Goal: Find specific page/section: Find specific page/section

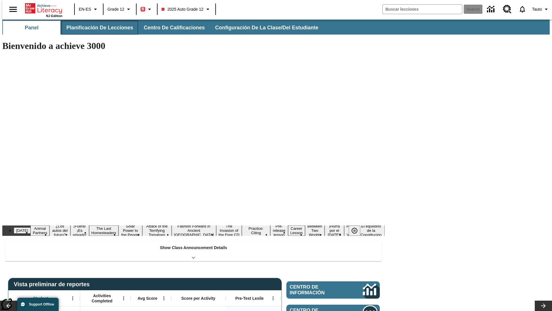
click at [96, 28] on span "Planificación de lecciones" at bounding box center [99, 27] width 67 height 7
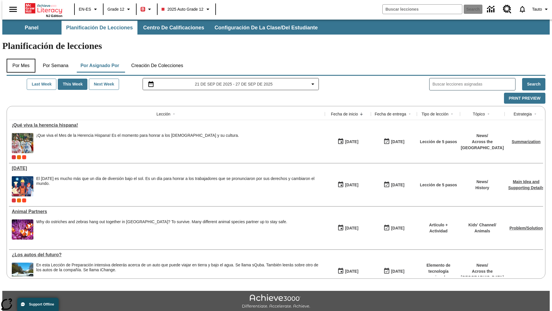
click at [19, 59] on button "Por mes" at bounding box center [21, 66] width 29 height 14
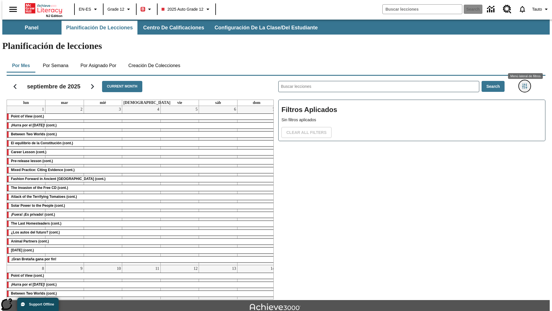
click at [526, 83] on icon "Menú lateral de filtros" at bounding box center [524, 85] width 5 height 5
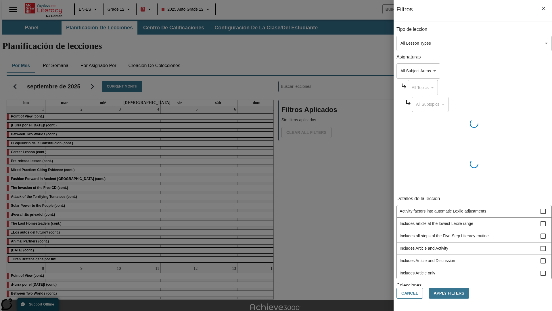
click at [414, 43] on body "Saltar al contenido principal NJ Edition EN-ES Grade 12 B 2025 Auto Grade 12 Se…" at bounding box center [275, 178] width 547 height 317
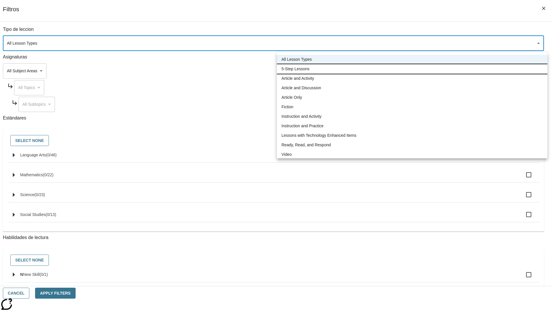
click at [412, 69] on li "5-Step Lessons" at bounding box center [412, 68] width 271 height 9
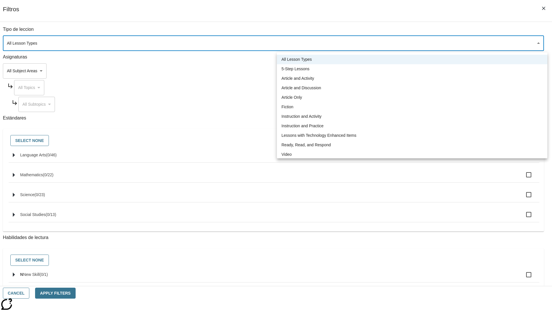
type input "1"
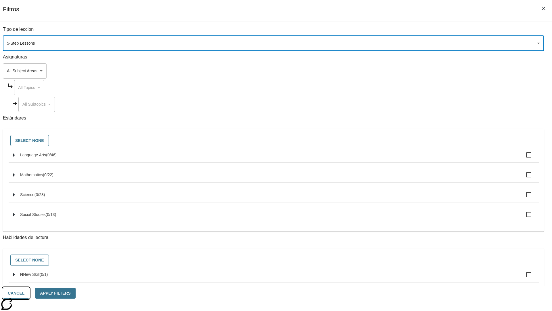
click at [29, 293] on button "Cancel" at bounding box center [16, 292] width 26 height 11
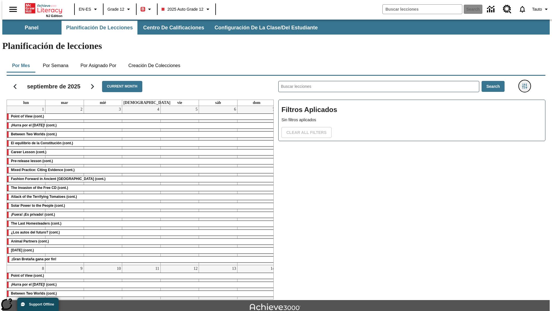
click at [526, 83] on icon "Menú lateral de filtros" at bounding box center [524, 85] width 5 height 5
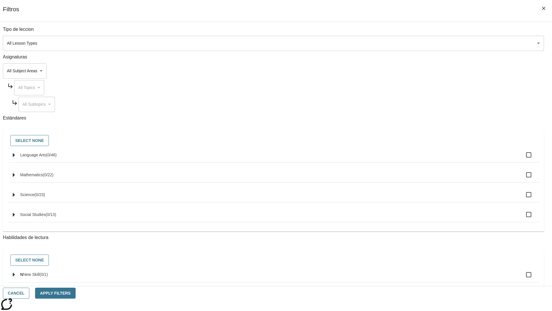
click at [414, 43] on body "Saltar al contenido principal NJ Edition EN-ES Grade 12 B 2025 Auto Grade 12 Se…" at bounding box center [275, 178] width 547 height 317
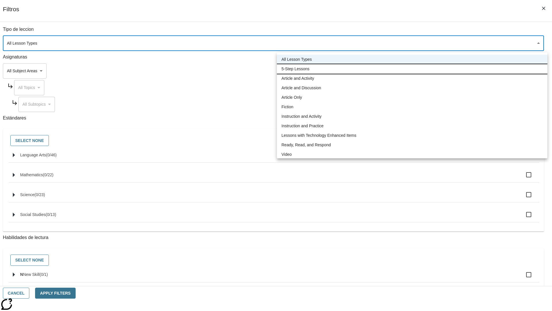
click at [412, 69] on li "5-Step Lessons" at bounding box center [412, 68] width 271 height 9
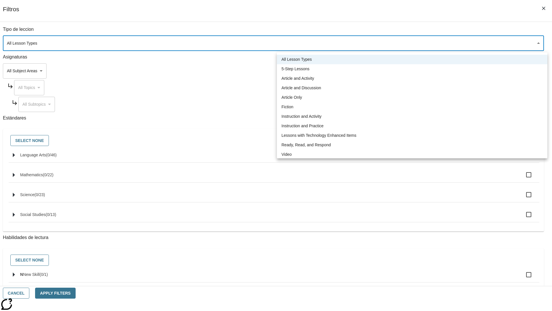
type input "1"
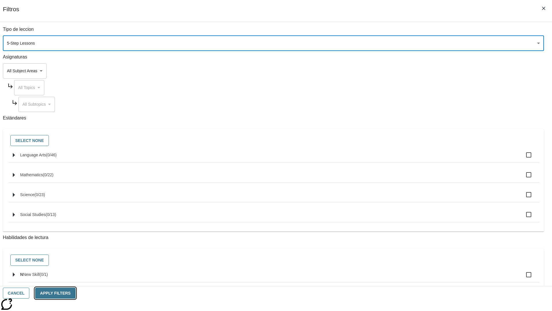
click at [75, 293] on button "Apply Filters" at bounding box center [55, 292] width 40 height 11
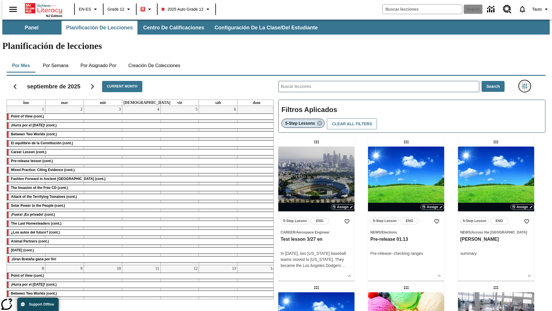
click at [526, 83] on icon "Menú lateral de filtros" at bounding box center [524, 85] width 5 height 5
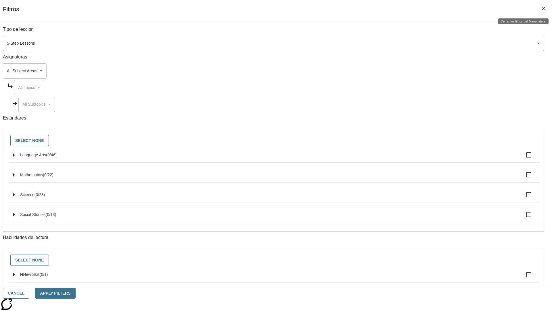
click at [544, 8] on icon "Cerrar los filtros del Menú lateral" at bounding box center [543, 8] width 3 height 3
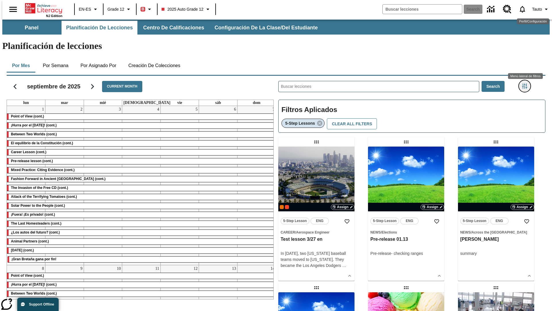
click at [526, 83] on icon "Menú lateral de filtros" at bounding box center [524, 85] width 5 height 5
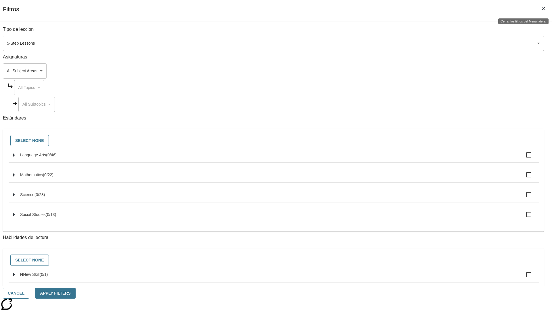
click at [544, 8] on icon "Cerrar los filtros del Menú lateral" at bounding box center [543, 8] width 3 height 3
click at [526, 83] on icon "Menú lateral de filtros" at bounding box center [524, 85] width 5 height 5
click at [29, 293] on button "Cancel" at bounding box center [16, 292] width 26 height 11
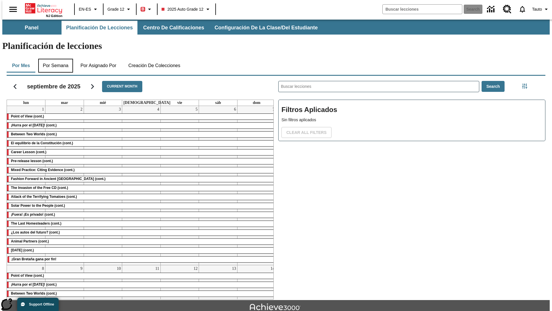
click at [54, 59] on button "Por semana" at bounding box center [55, 66] width 35 height 14
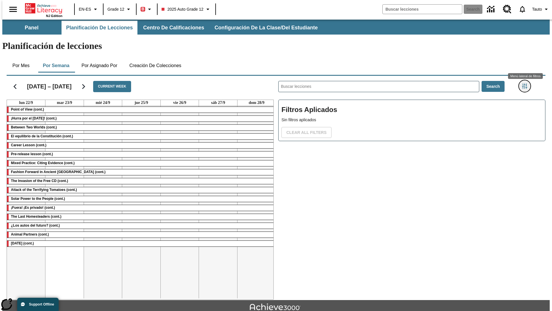
click at [526, 83] on icon "Menú lateral de filtros" at bounding box center [524, 85] width 5 height 5
